Goal: Task Accomplishment & Management: Manage account settings

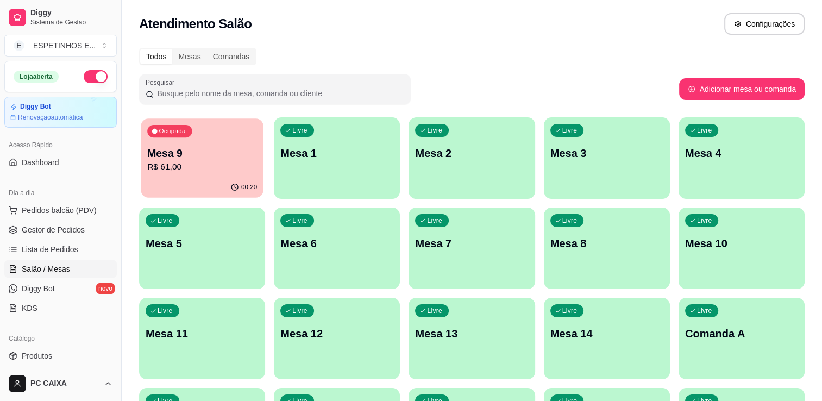
click at [189, 165] on p "R$ 61,00" at bounding box center [202, 167] width 110 height 12
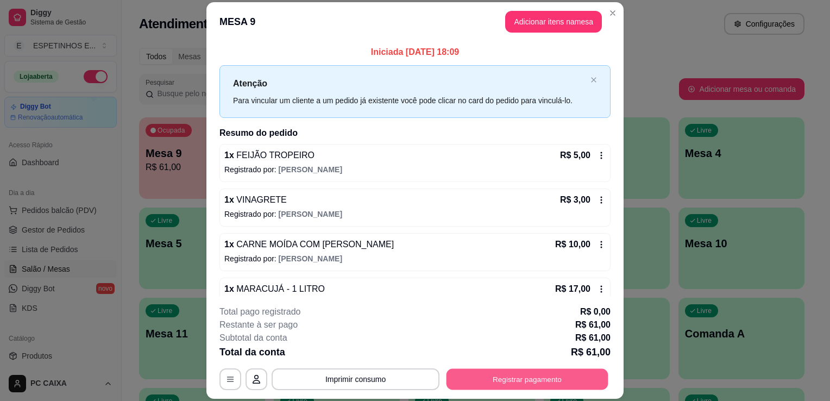
click at [508, 379] on button "Registrar pagamento" at bounding box center [527, 379] width 162 height 21
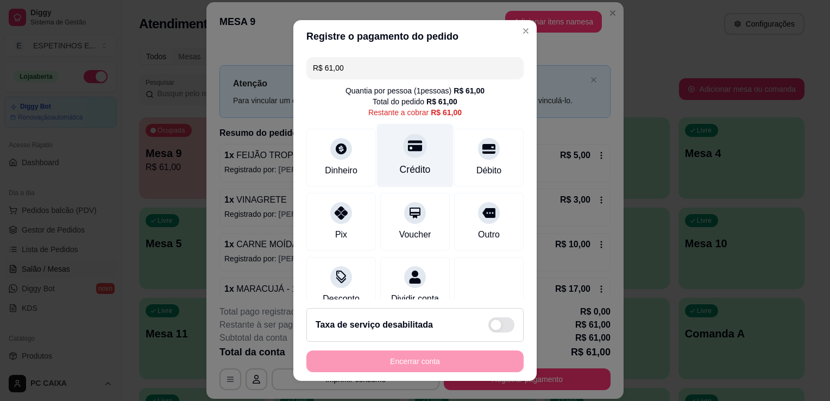
click at [391, 161] on div "Crédito" at bounding box center [415, 156] width 77 height 64
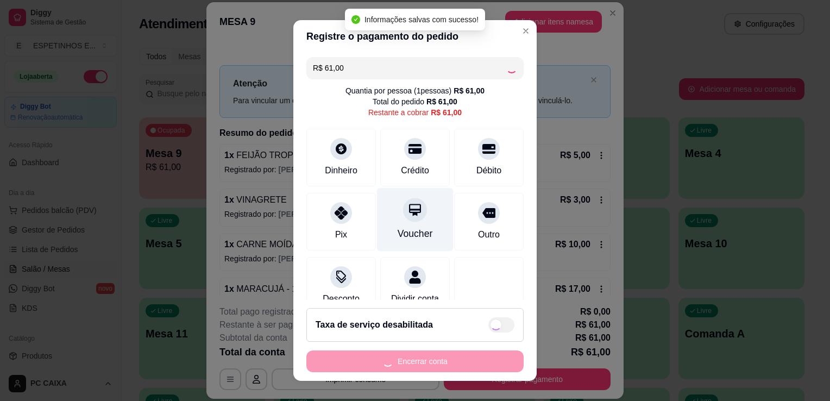
type input "R$ 0,00"
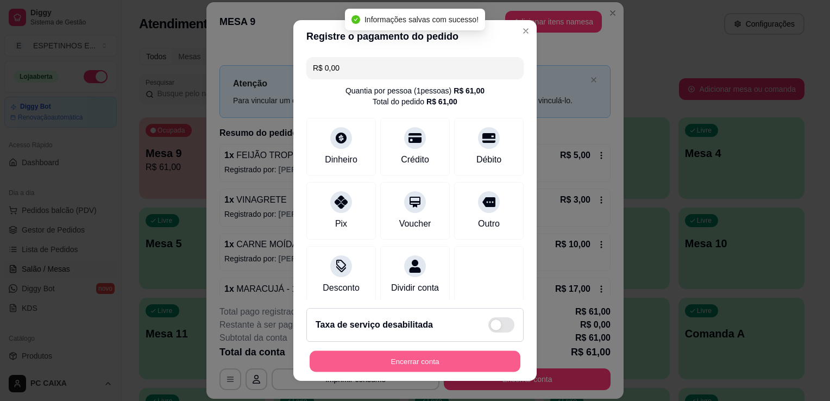
click at [411, 356] on button "Encerrar conta" at bounding box center [414, 361] width 211 height 21
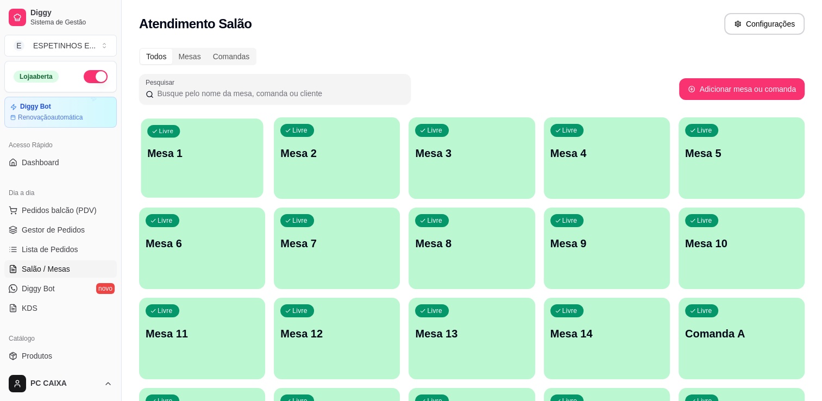
click at [233, 163] on div "Livre Mesa 1" at bounding box center [202, 151] width 122 height 66
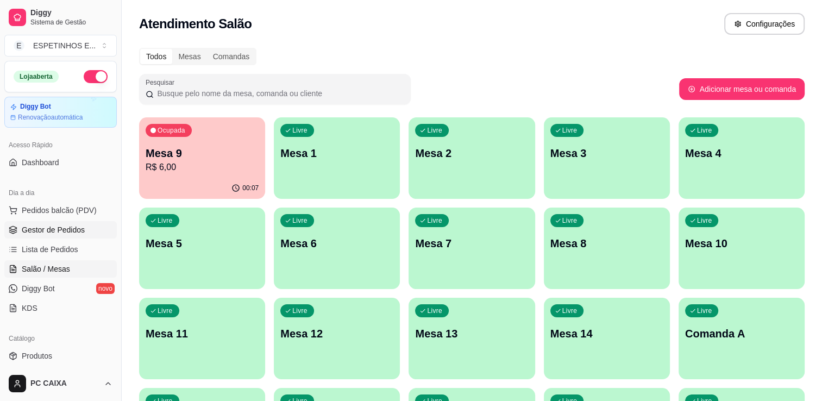
click at [56, 233] on span "Gestor de Pedidos" at bounding box center [53, 229] width 63 height 11
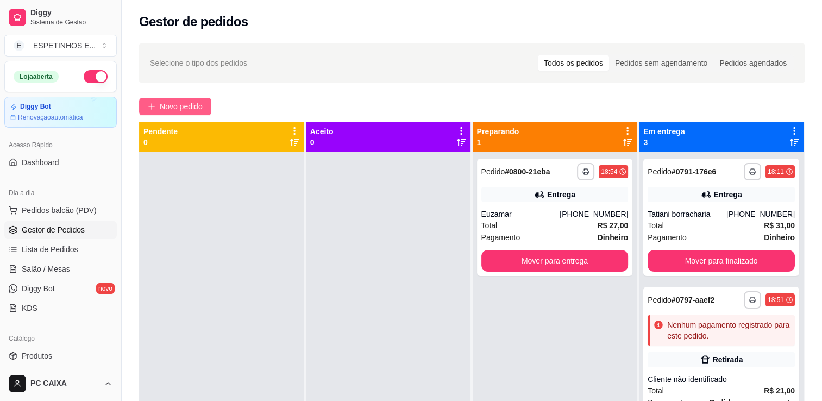
click at [178, 103] on span "Novo pedido" at bounding box center [181, 106] width 43 height 12
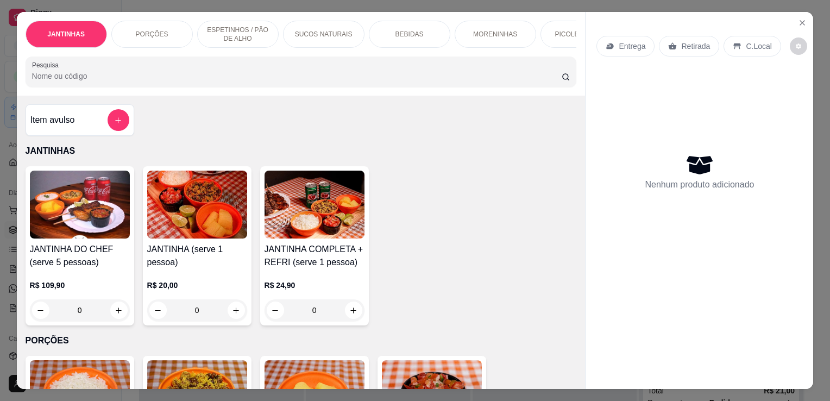
drag, startPoint x: 514, startPoint y: 153, endPoint x: 628, endPoint y: 290, distance: 178.1
click at [519, 156] on p "JANTINHAS" at bounding box center [301, 150] width 551 height 13
click at [628, 290] on div "Entrega Retirada C.Local Nenhum produto adicionado" at bounding box center [699, 191] width 228 height 359
click at [738, 106] on div "Nenhum produto adicionado" at bounding box center [699, 171] width 206 height 213
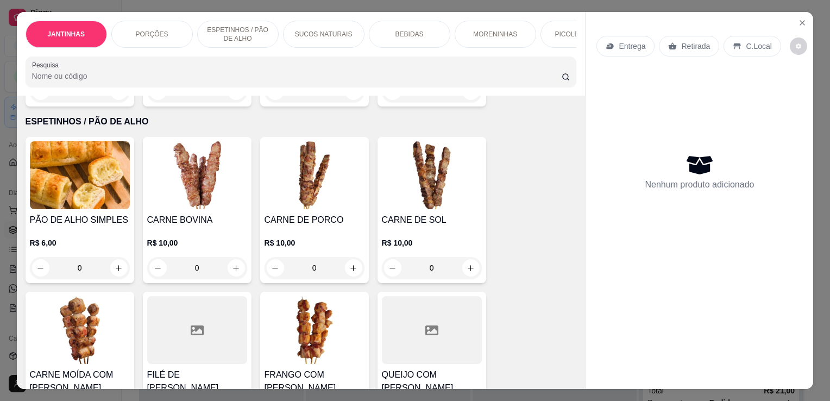
scroll to position [336, 0]
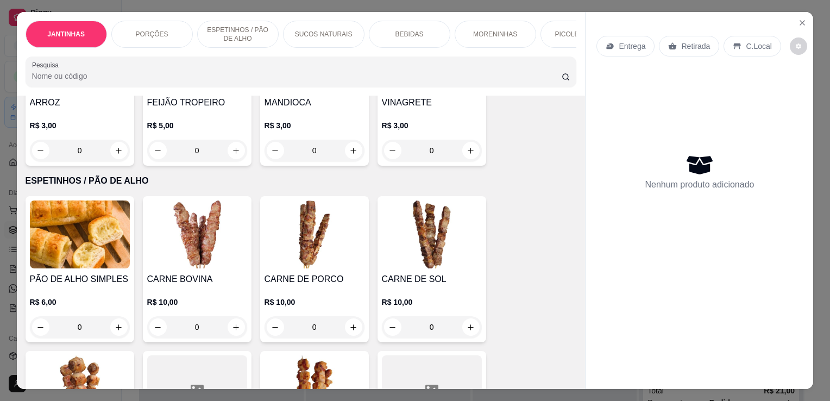
click at [463, 329] on div "0" at bounding box center [432, 327] width 100 height 22
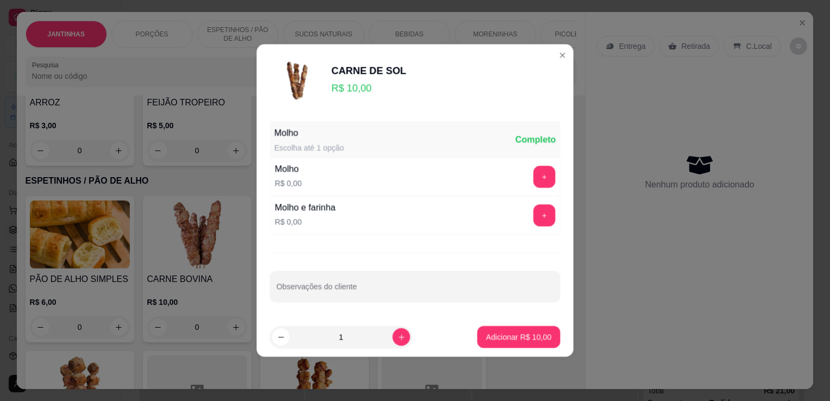
click at [464, 329] on footer "1 Adicionar R$ 10,00" at bounding box center [414, 337] width 317 height 40
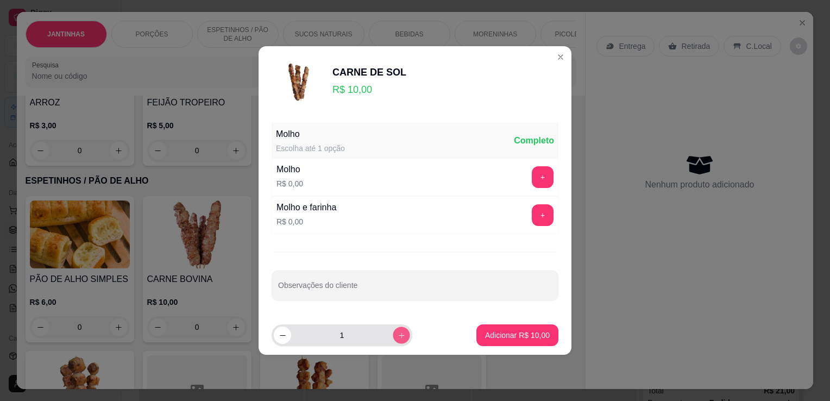
click at [397, 338] on icon "increase-product-quantity" at bounding box center [401, 335] width 8 height 8
type input "2"
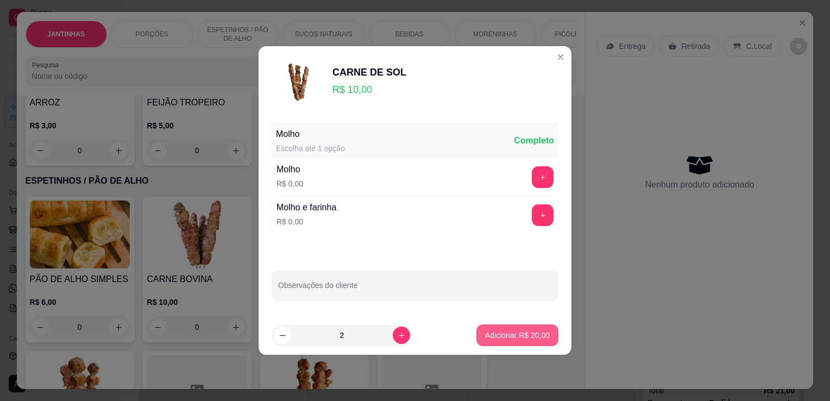
click at [517, 337] on p "Adicionar R$ 20,00" at bounding box center [517, 335] width 65 height 11
type input "2"
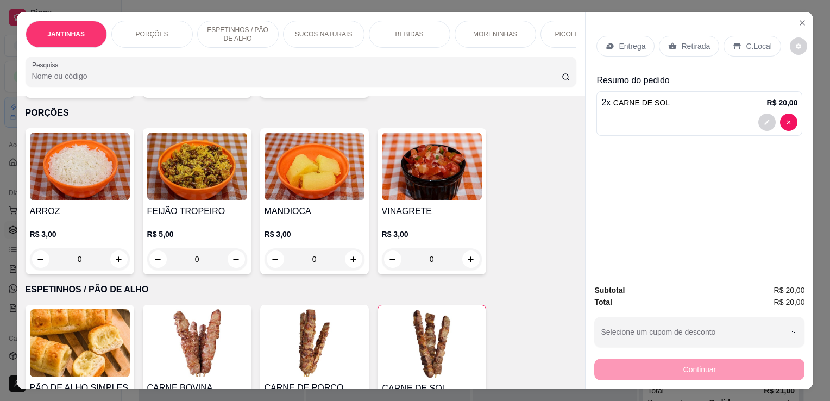
scroll to position [119, 0]
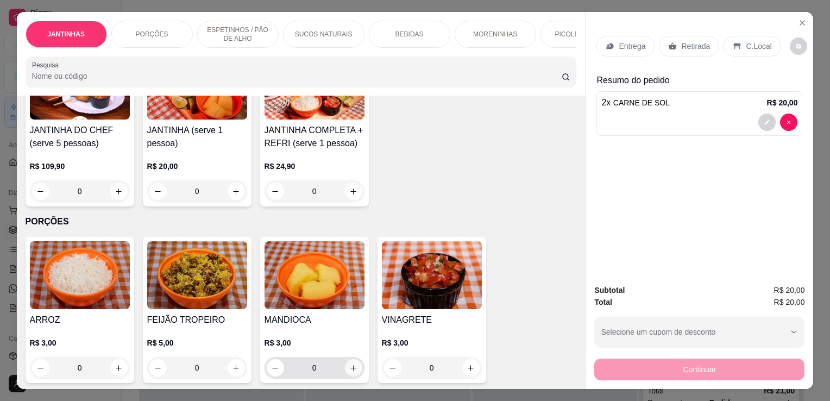
click at [353, 364] on button "increase-product-quantity" at bounding box center [353, 367] width 17 height 17
type input "1"
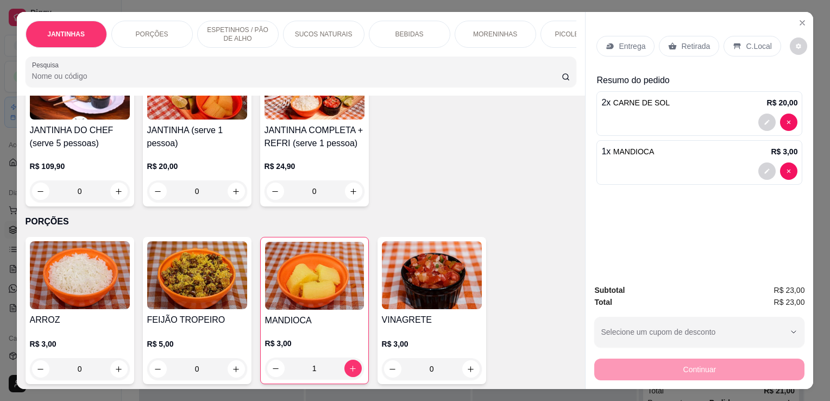
click at [618, 44] on p "Entrega" at bounding box center [631, 46] width 27 height 11
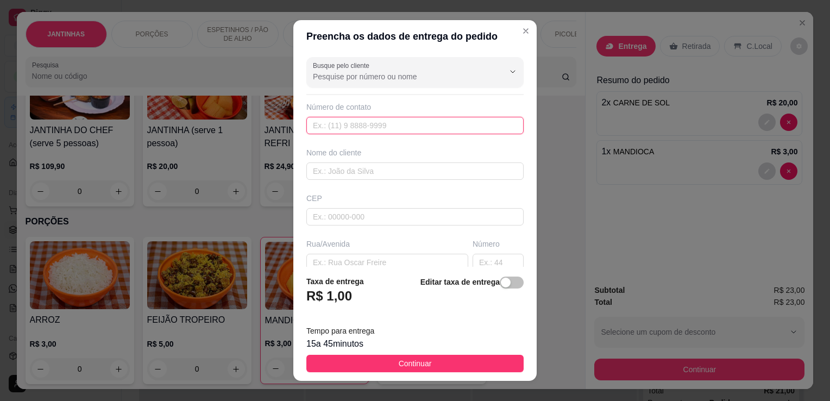
click at [325, 125] on input "text" at bounding box center [414, 125] width 217 height 17
type input "(63) 99289-5654"
click at [356, 174] on input "text" at bounding box center [414, 170] width 217 height 17
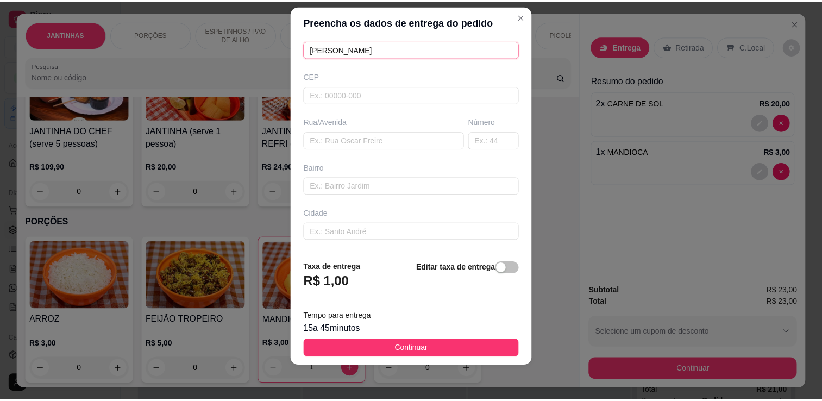
scroll to position [109, 0]
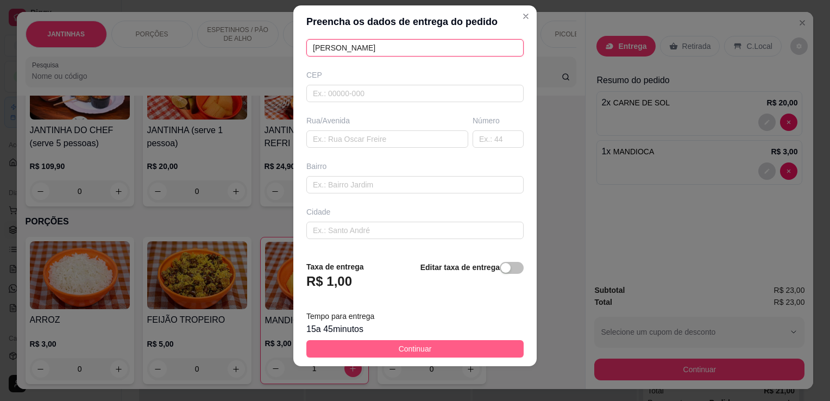
type input "Alex Parente"
click at [391, 341] on button "Continuar" at bounding box center [414, 348] width 217 height 17
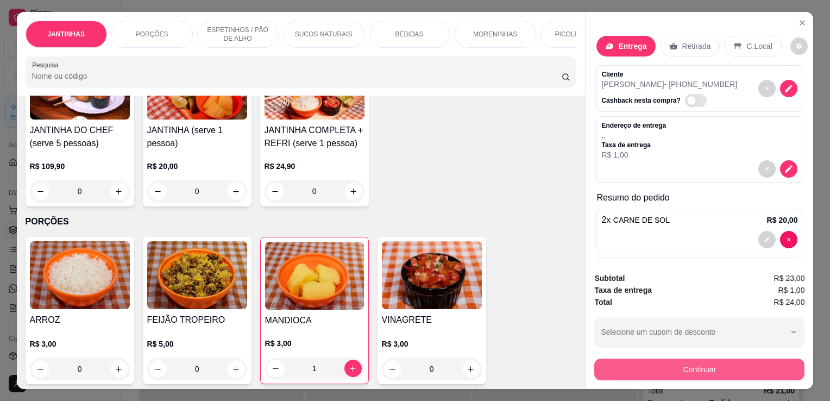
click at [714, 363] on button "Continuar" at bounding box center [699, 369] width 210 height 22
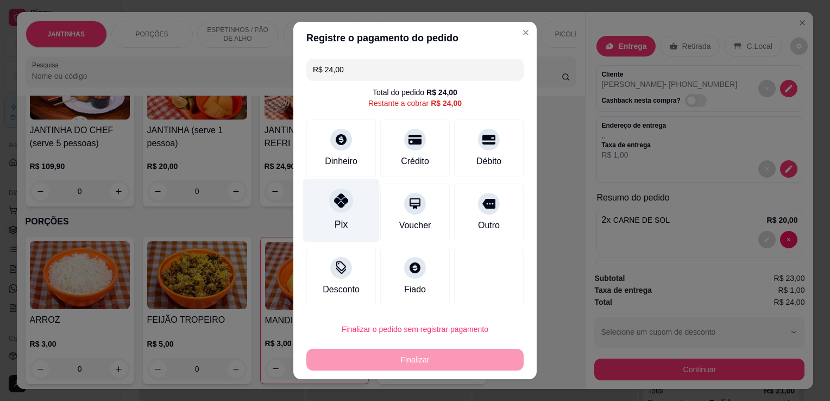
click at [344, 213] on div "Pix" at bounding box center [341, 211] width 77 height 64
type input "R$ 0,00"
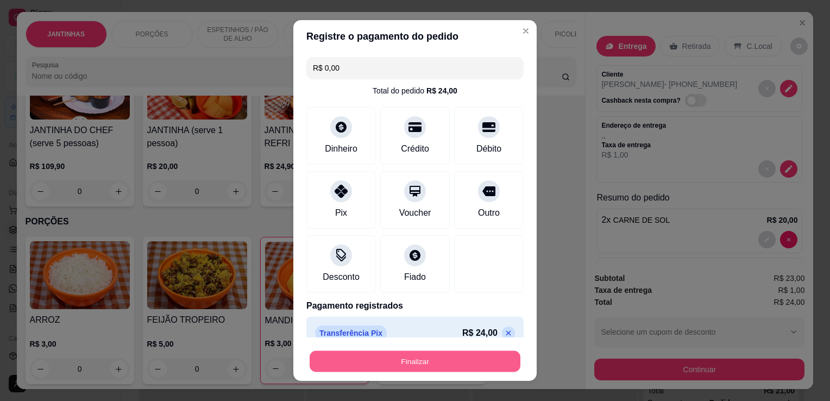
click at [374, 353] on button "Finalizar" at bounding box center [414, 361] width 211 height 21
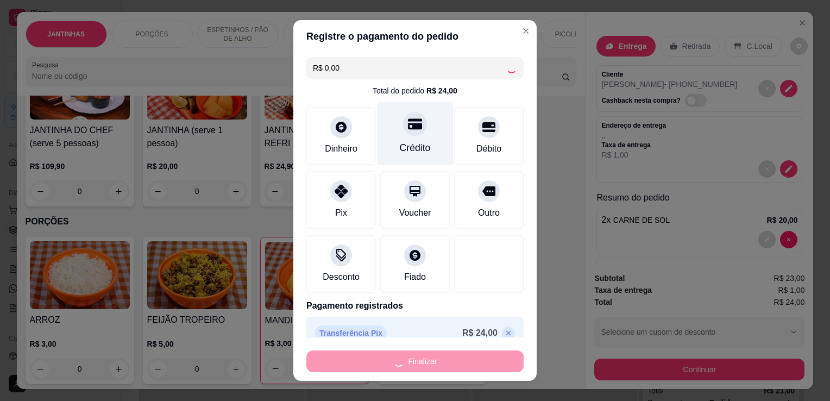
type input "0"
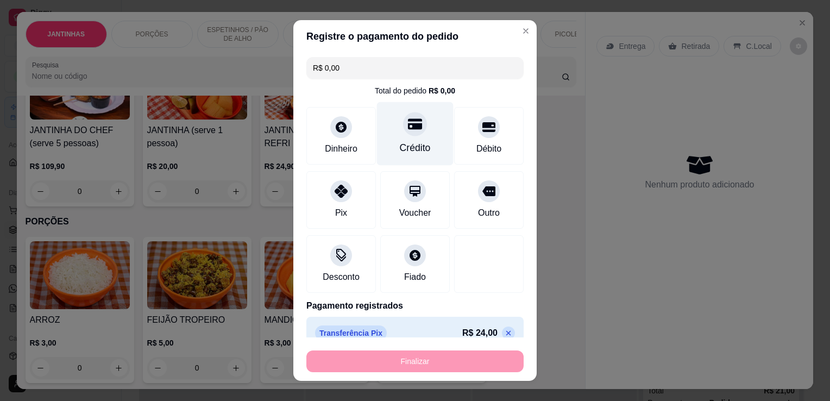
type input "-R$ 24,00"
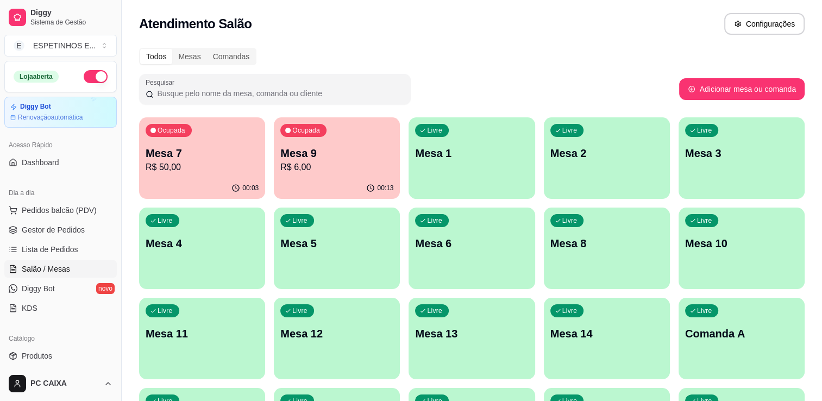
click at [188, 161] on p "R$ 50,00" at bounding box center [202, 167] width 113 height 13
click at [83, 232] on link "Gestor de Pedidos" at bounding box center [60, 229] width 112 height 17
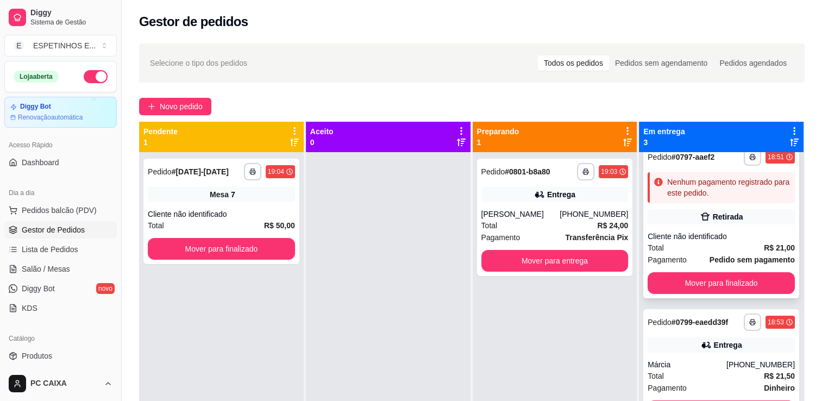
scroll to position [31, 0]
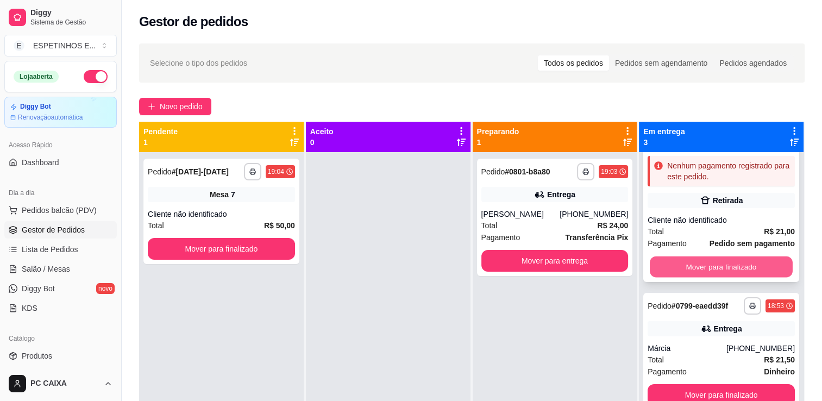
click at [719, 264] on button "Mover para finalizado" at bounding box center [720, 266] width 143 height 21
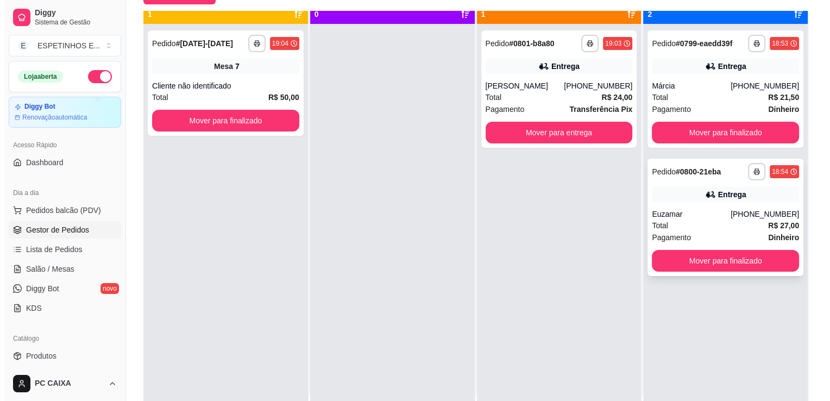
scroll to position [0, 0]
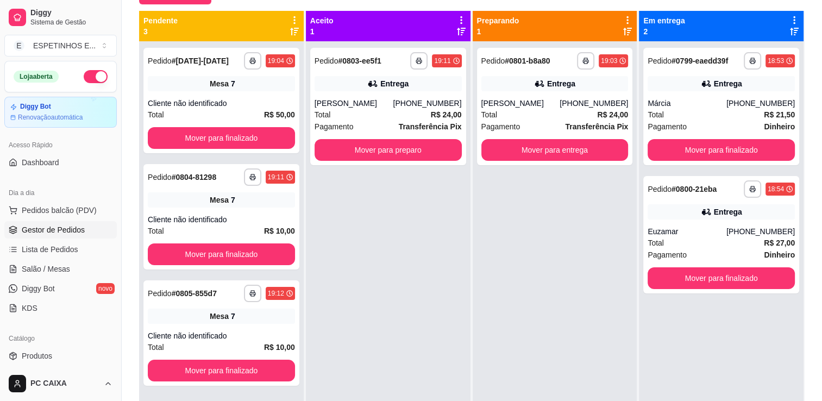
click at [416, 227] on div "**********" at bounding box center [388, 241] width 165 height 401
click at [411, 98] on div "(63) 99289-5654" at bounding box center [427, 103] width 68 height 11
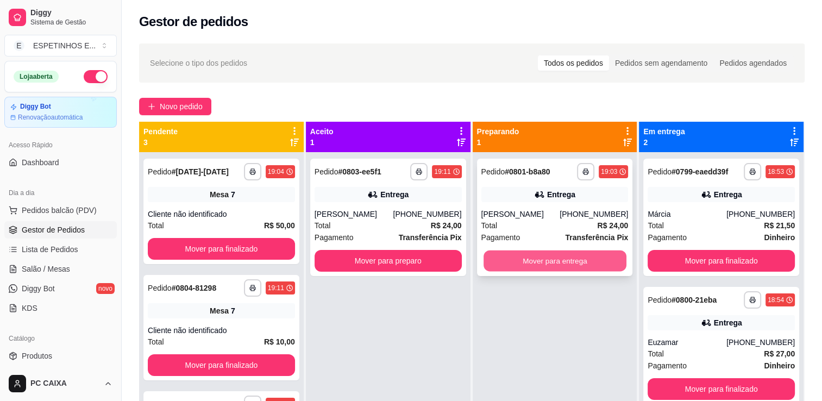
click at [538, 260] on button "Mover para entrega" at bounding box center [554, 260] width 143 height 21
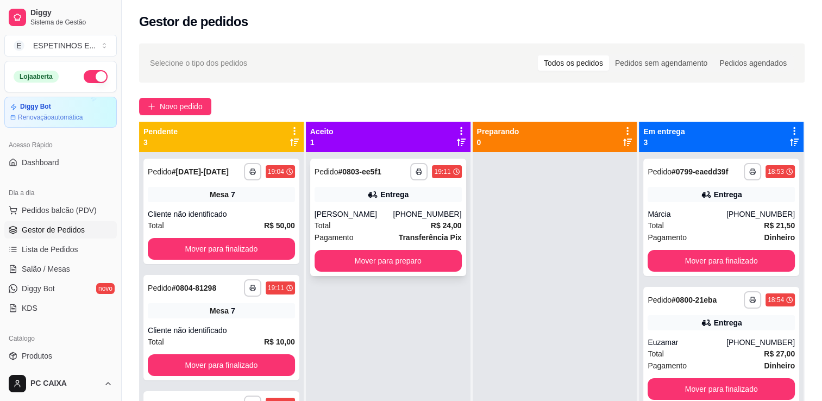
click at [351, 200] on div "Entrega" at bounding box center [387, 194] width 147 height 15
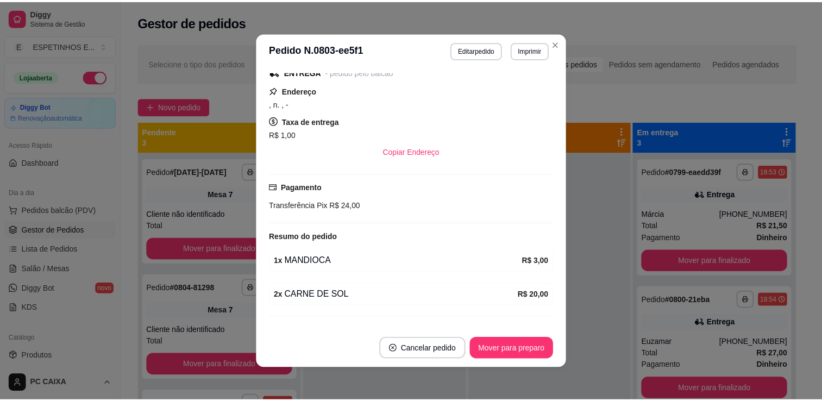
scroll to position [168, 0]
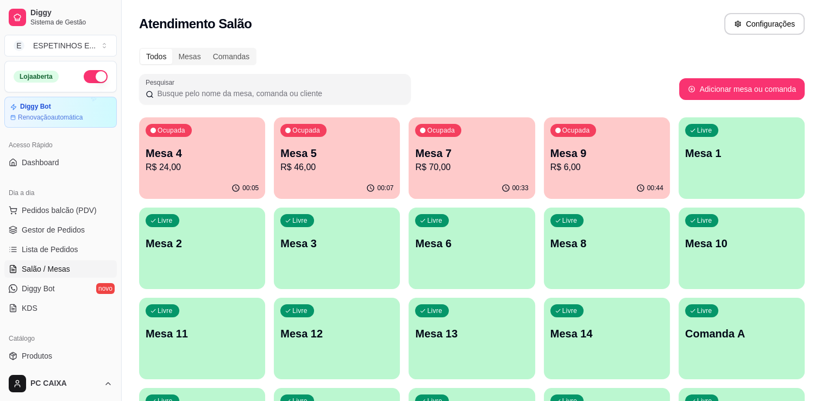
click at [533, 61] on div "Todos Mesas Comandas" at bounding box center [471, 56] width 665 height 17
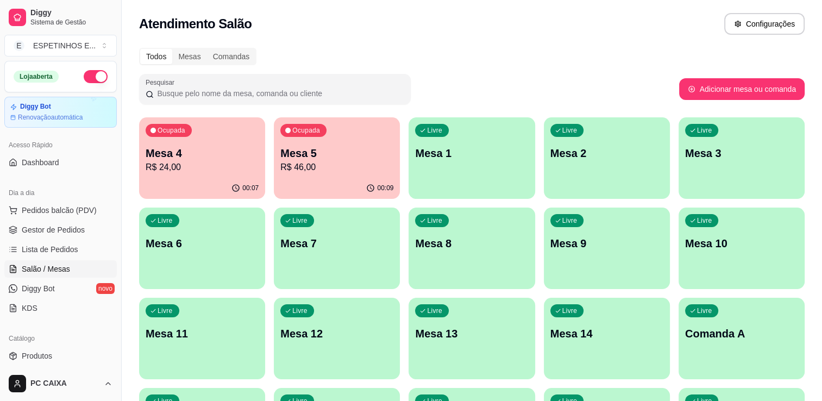
click at [2, 16] on div "Diggy Sistema de Gestão E ESPETINHOS E ..." at bounding box center [60, 30] width 121 height 61
click at [451, 66] on div "Todos Mesas Comandas Pesquisar Adicionar mesa ou comanda Ocupada Mesa 4 R$ 24,0…" at bounding box center [472, 306] width 700 height 531
drag, startPoint x: 0, startPoint y: 0, endPoint x: 136, endPoint y: 34, distance: 139.9
click at [1, 45] on div "Diggy Sistema de Gestão E ESPETINHOS E ..." at bounding box center [60, 30] width 121 height 61
click at [61, 235] on link "Gestor de Pedidos" at bounding box center [60, 229] width 112 height 17
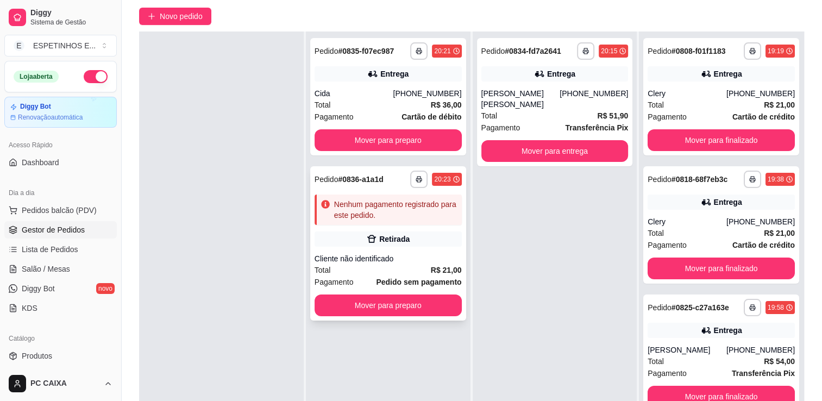
scroll to position [163, 0]
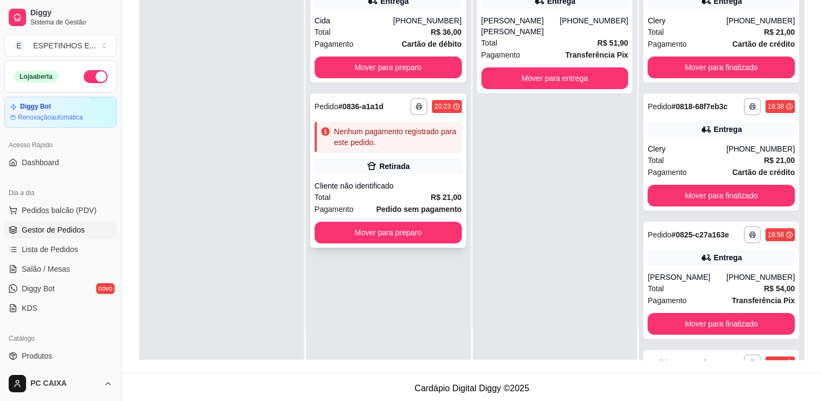
click at [368, 188] on div "Cliente não identificado" at bounding box center [387, 185] width 147 height 11
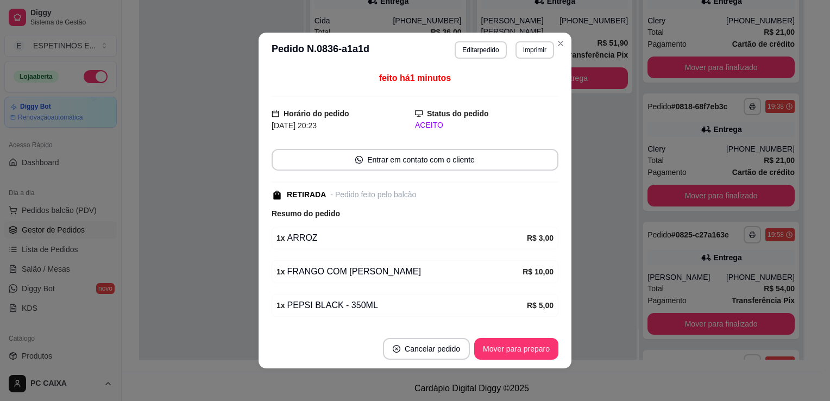
click at [506, 350] on button "Mover para preparo" at bounding box center [516, 349] width 84 height 22
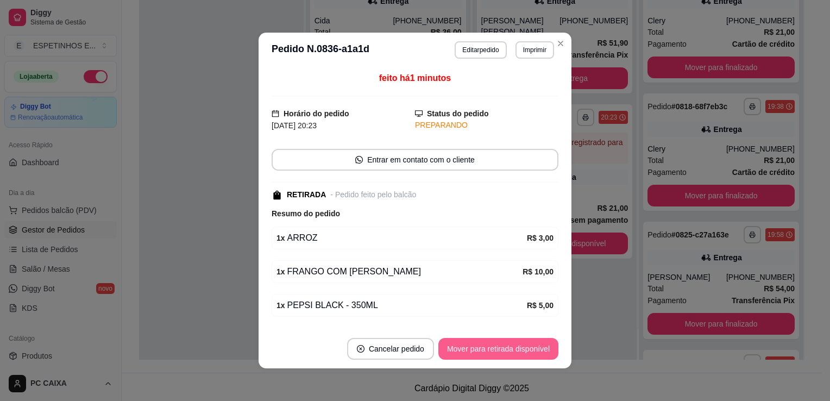
click at [506, 350] on button "Mover para retirada disponível" at bounding box center [498, 349] width 120 height 22
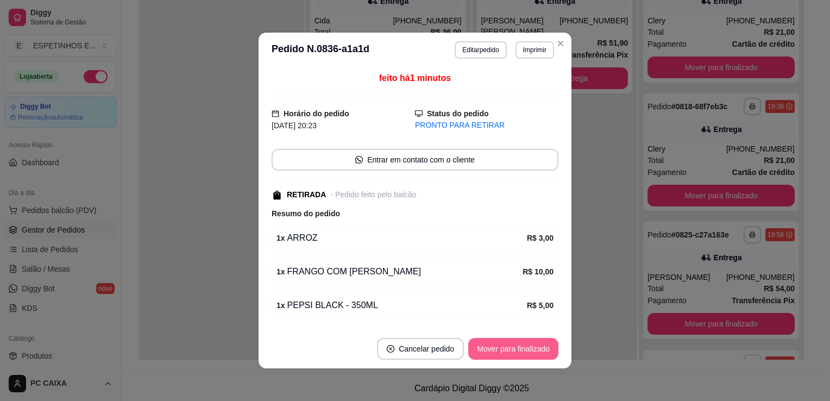
click at [506, 349] on button "Mover para finalizado" at bounding box center [513, 349] width 90 height 22
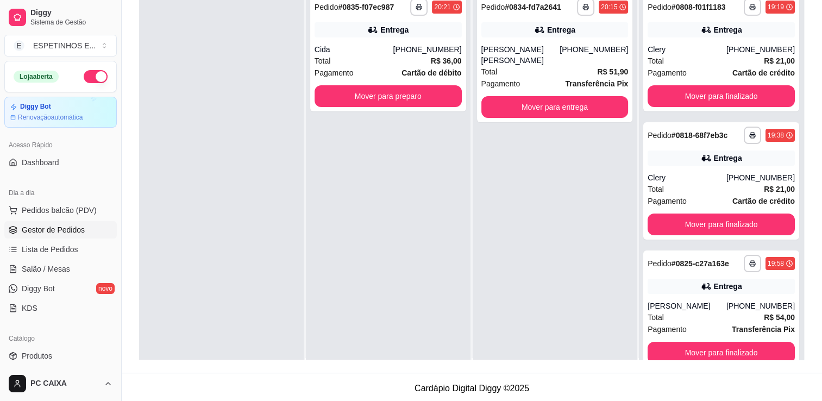
scroll to position [0, 0]
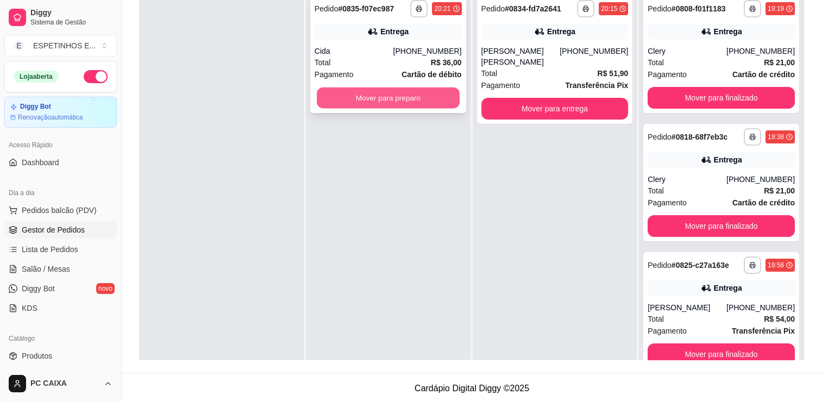
click at [369, 90] on button "Mover para preparo" at bounding box center [388, 97] width 143 height 21
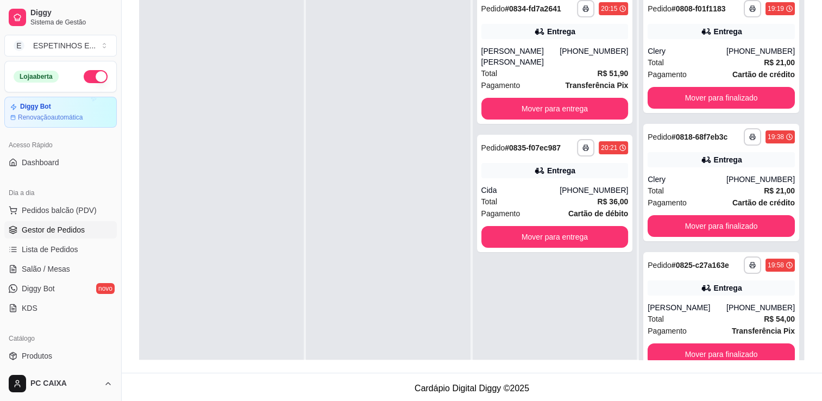
scroll to position [109, 0]
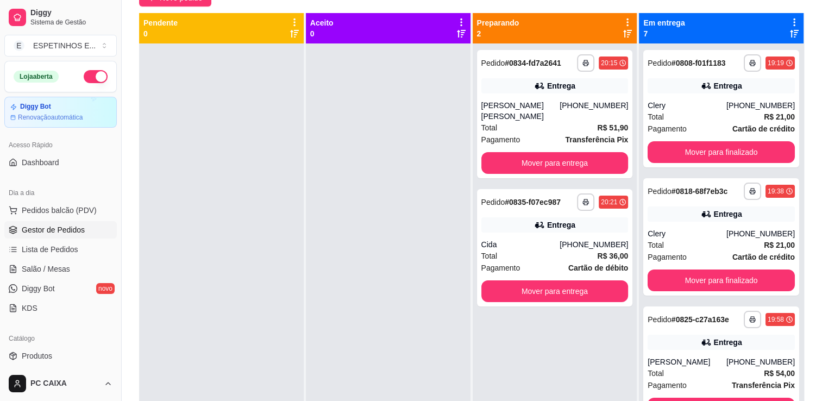
click at [362, 144] on div at bounding box center [388, 243] width 165 height 401
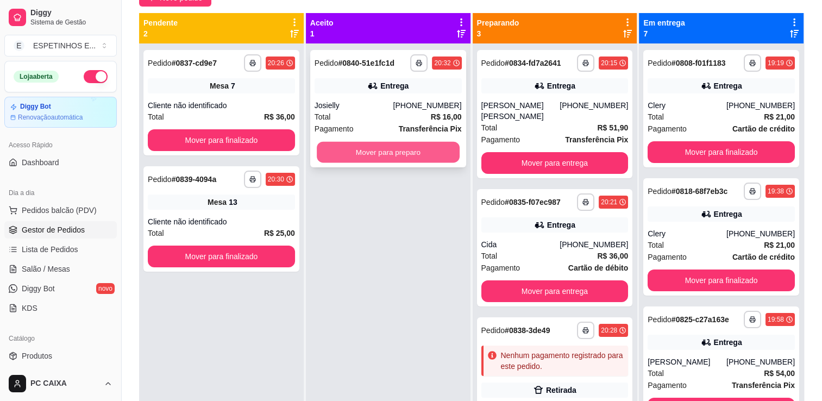
click at [353, 151] on button "Mover para preparo" at bounding box center [388, 152] width 143 height 21
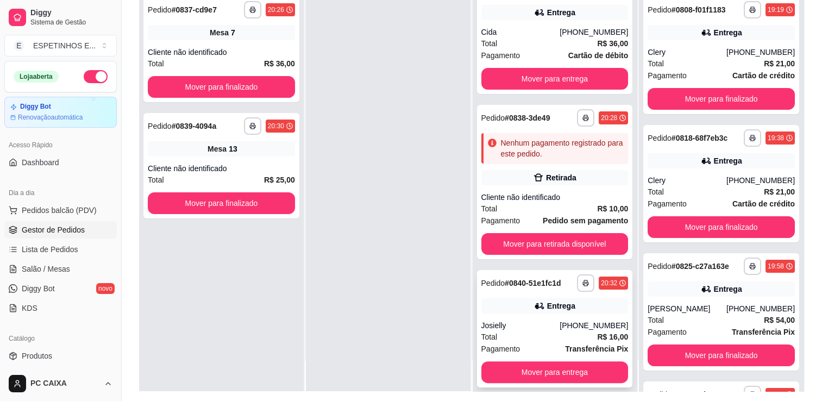
scroll to position [165, 0]
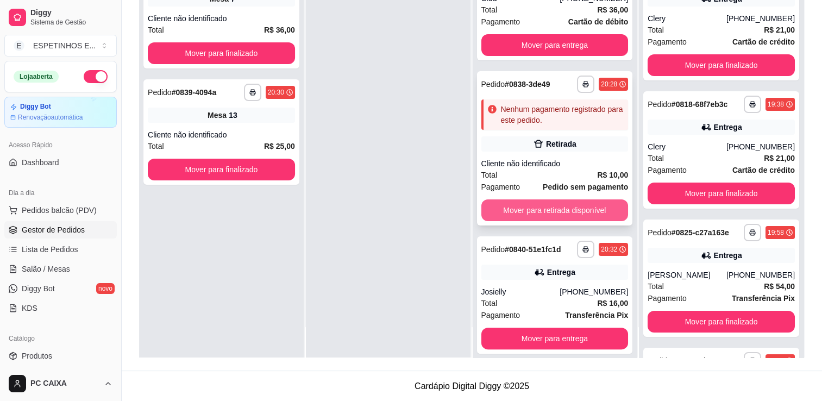
click at [541, 199] on button "Mover para retirada disponível" at bounding box center [554, 210] width 147 height 22
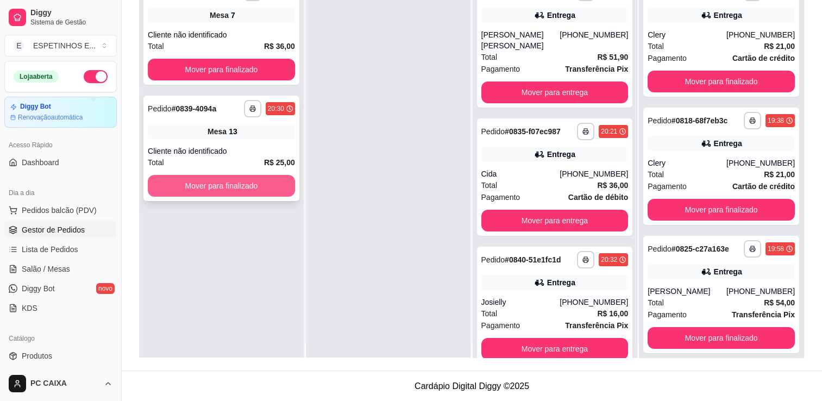
scroll to position [0, 0]
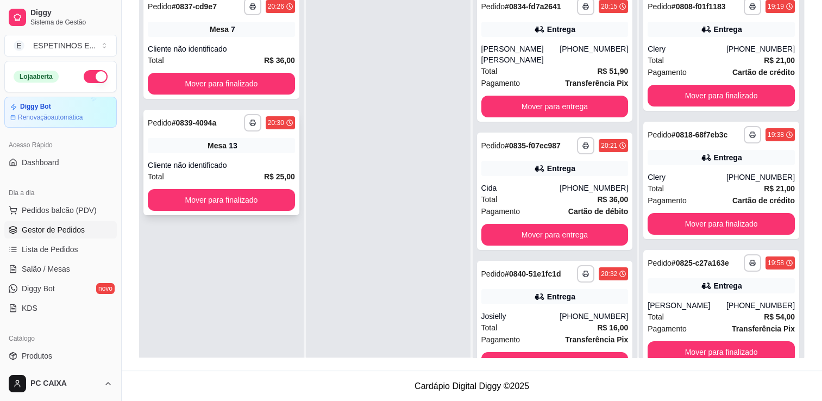
click at [245, 160] on div "Cliente não identificado" at bounding box center [221, 165] width 147 height 11
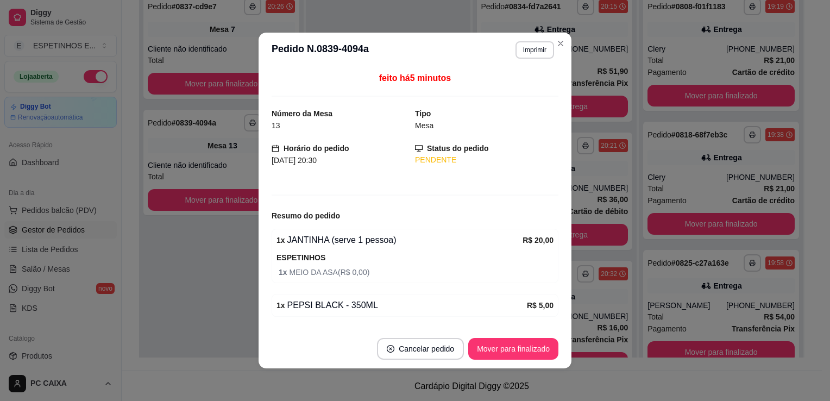
click at [498, 362] on footer "Cancelar pedido Mover para finalizado" at bounding box center [414, 348] width 313 height 39
click at [496, 351] on button "Mover para finalizado" at bounding box center [513, 349] width 90 height 22
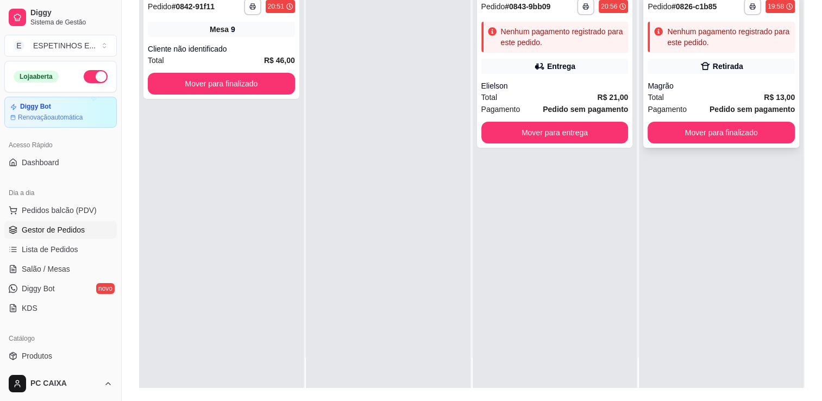
scroll to position [111, 0]
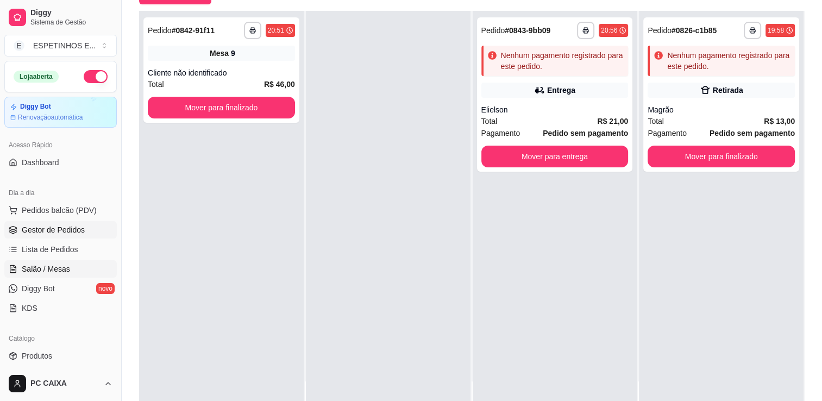
click at [55, 273] on span "Salão / Mesas" at bounding box center [46, 268] width 48 height 11
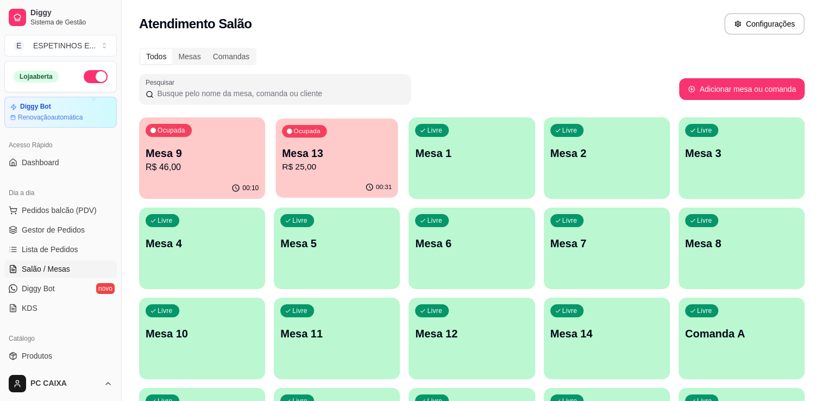
click at [295, 153] on p "Mesa 13" at bounding box center [337, 153] width 110 height 15
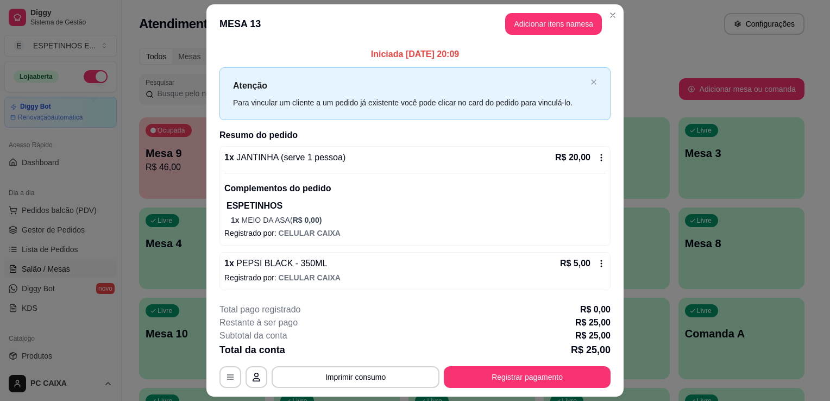
scroll to position [30, 0]
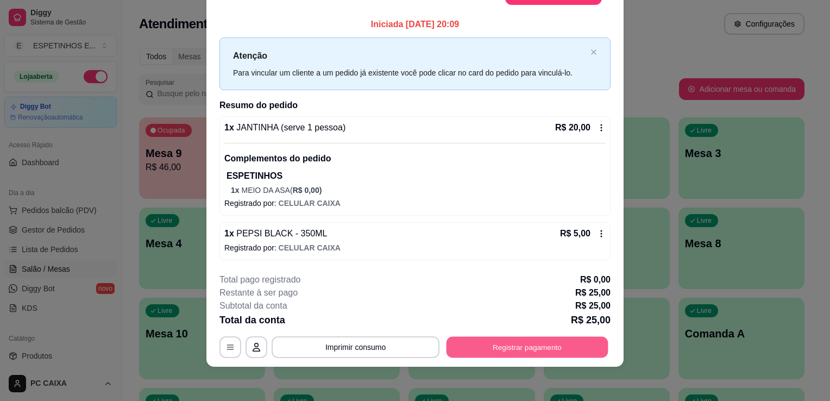
click at [508, 343] on button "Registrar pagamento" at bounding box center [527, 347] width 162 height 21
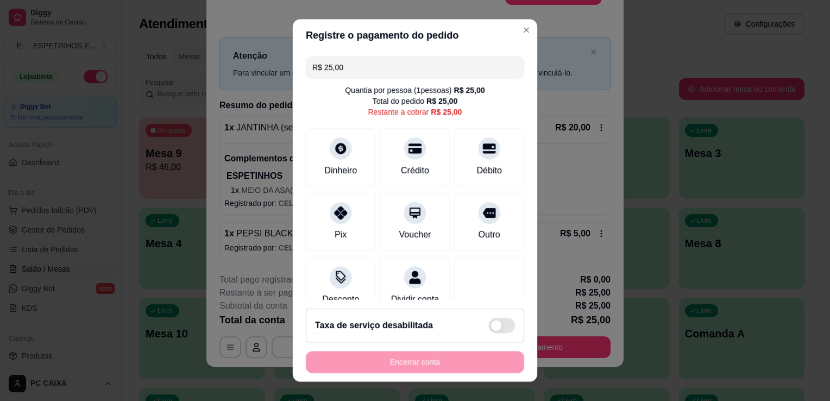
click at [508, 343] on footer "Taxa de serviço desabilitada Encerrar conta" at bounding box center [415, 341] width 244 height 82
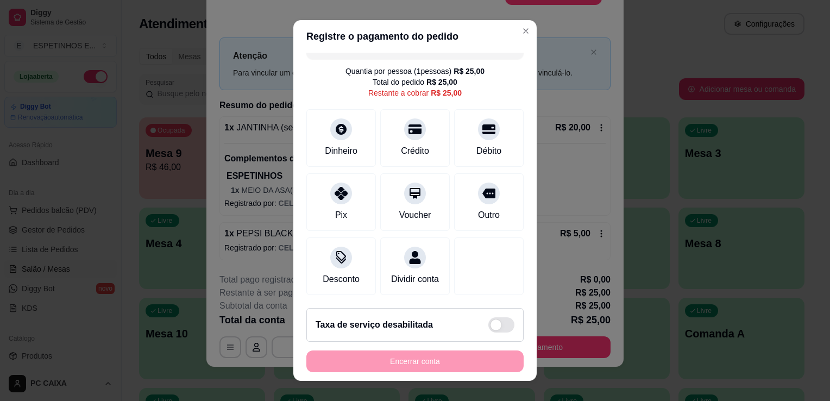
scroll to position [31, 0]
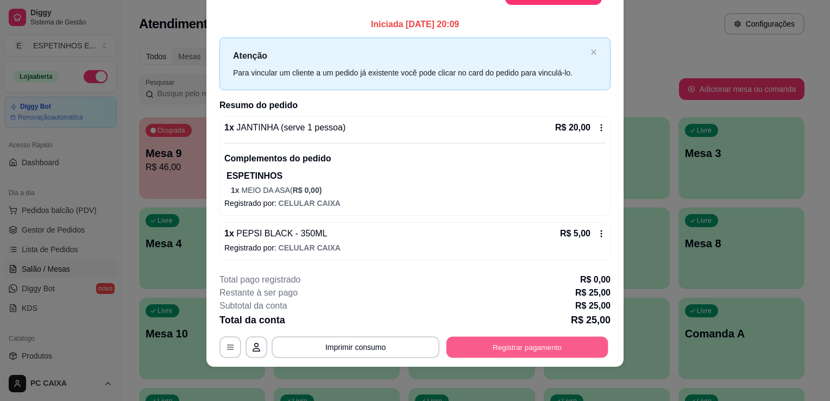
click at [506, 348] on button "Registrar pagamento" at bounding box center [527, 347] width 162 height 21
click at [520, 346] on button "Registrar pagamento" at bounding box center [527, 347] width 162 height 21
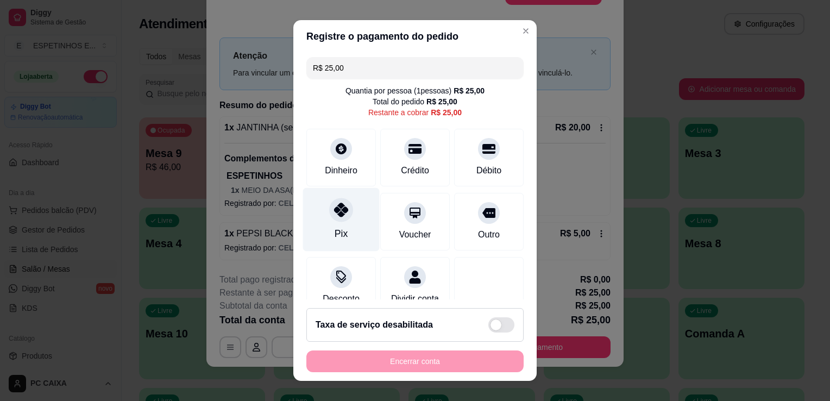
click at [342, 205] on div at bounding box center [341, 210] width 24 height 24
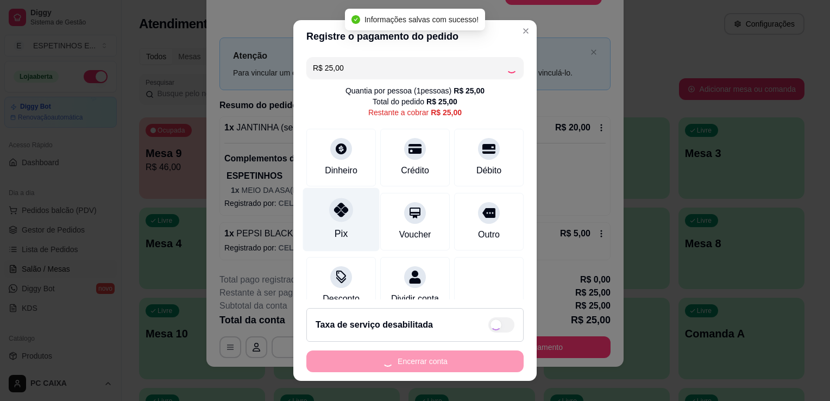
type input "R$ 0,00"
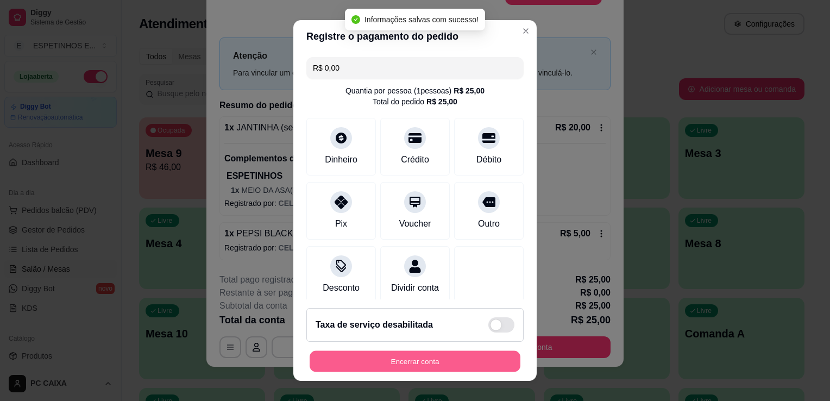
click at [415, 370] on button "Encerrar conta" at bounding box center [414, 361] width 211 height 21
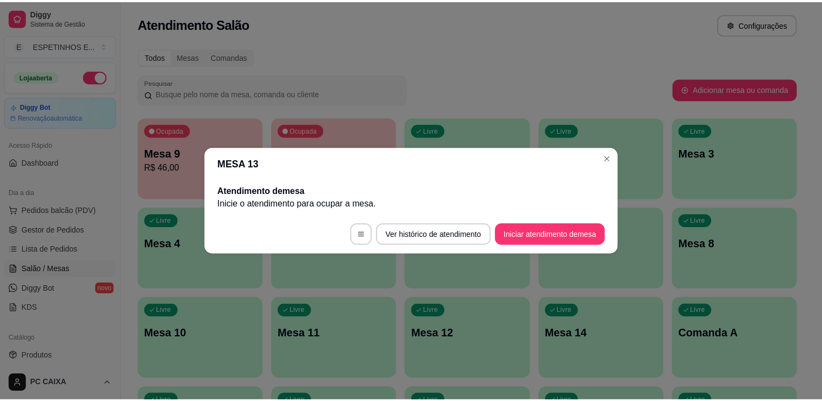
scroll to position [0, 0]
